Goal: Register for event/course

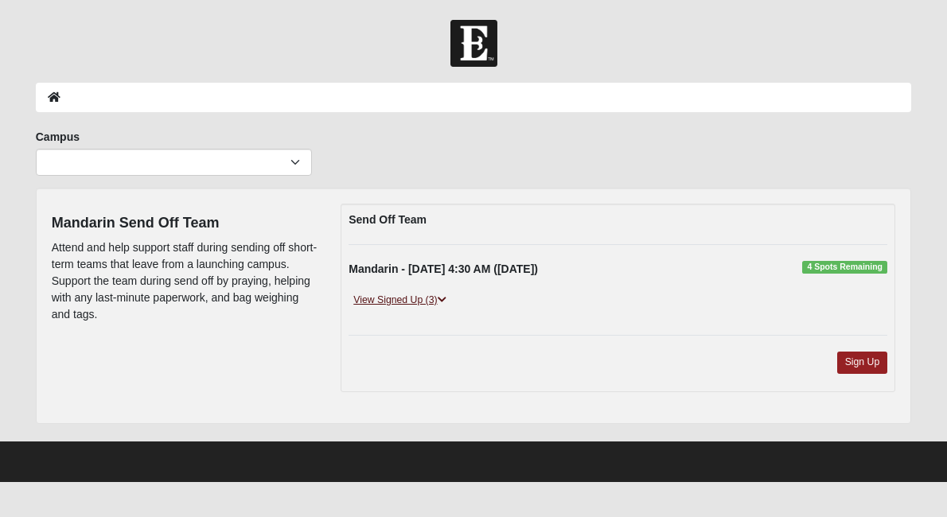
click at [427, 298] on link "View Signed Up (3)" at bounding box center [400, 300] width 102 height 17
